Goal: Find contact information: Find contact information

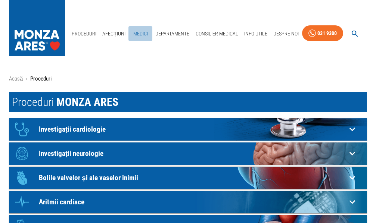
click at [138, 33] on link "Medici" at bounding box center [141, 33] width 24 height 15
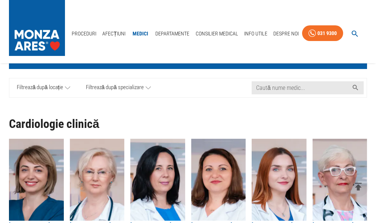
scroll to position [75, 0]
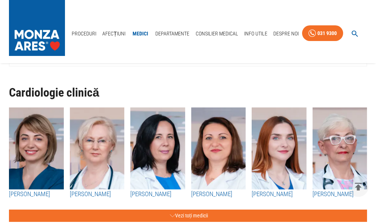
click at [214, 149] on img "button" at bounding box center [218, 149] width 55 height 82
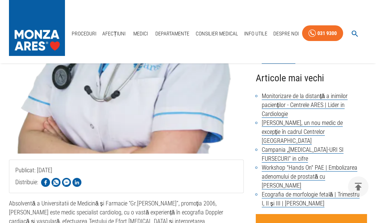
scroll to position [224, 0]
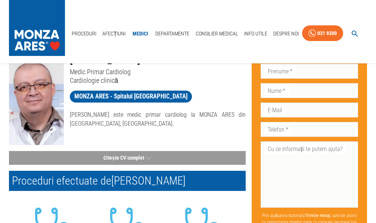
scroll to position [37, 0]
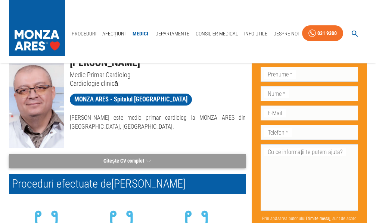
click at [109, 160] on button "Citește CV complet" at bounding box center [127, 161] width 237 height 14
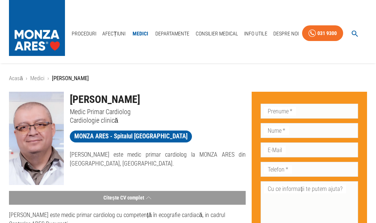
scroll to position [0, 0]
